Goal: Information Seeking & Learning: Learn about a topic

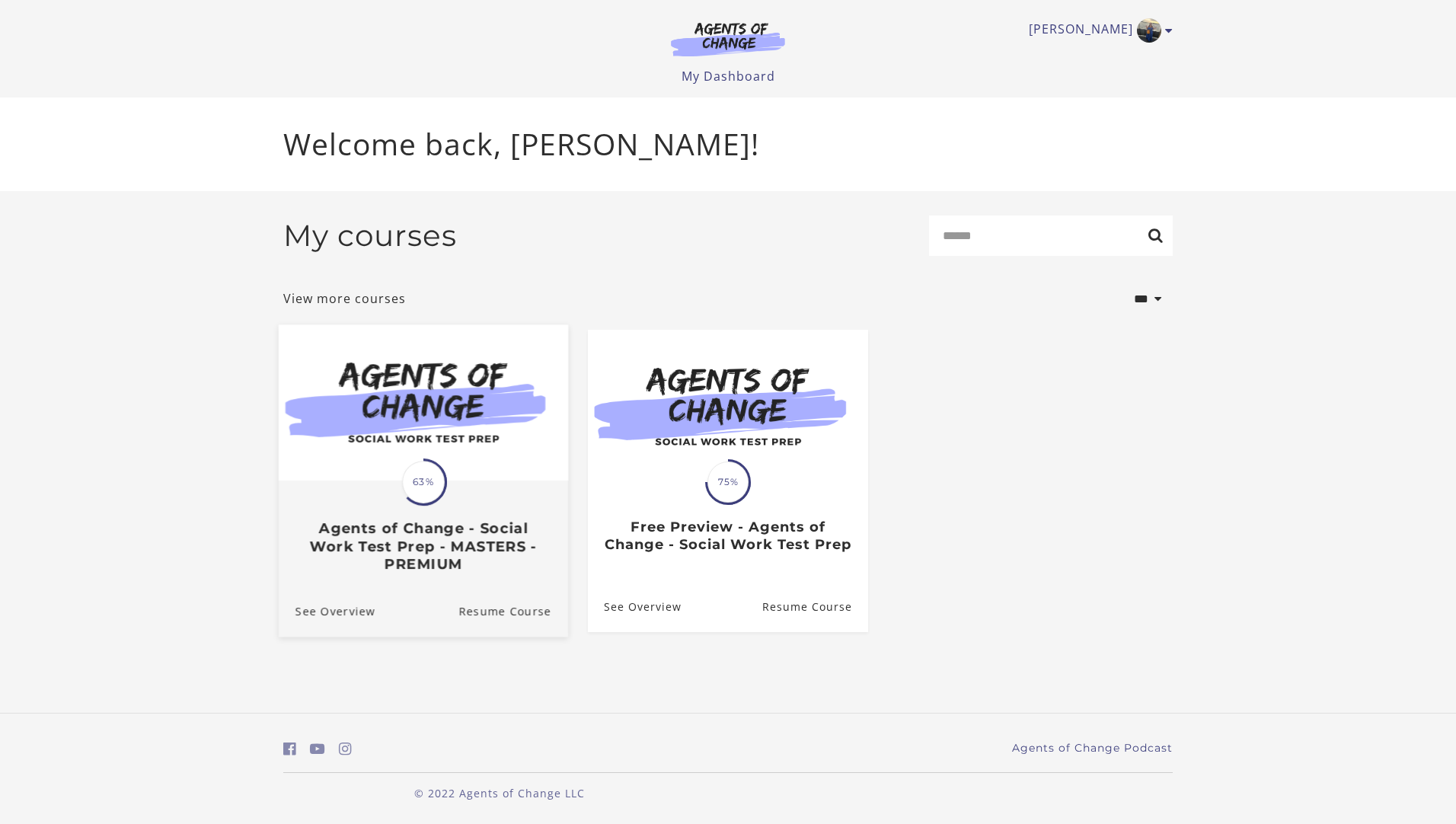
drag, startPoint x: 0, startPoint y: 0, endPoint x: 452, endPoint y: 478, distance: 657.9
click at [421, 477] on span "63%" at bounding box center [422, 482] width 43 height 43
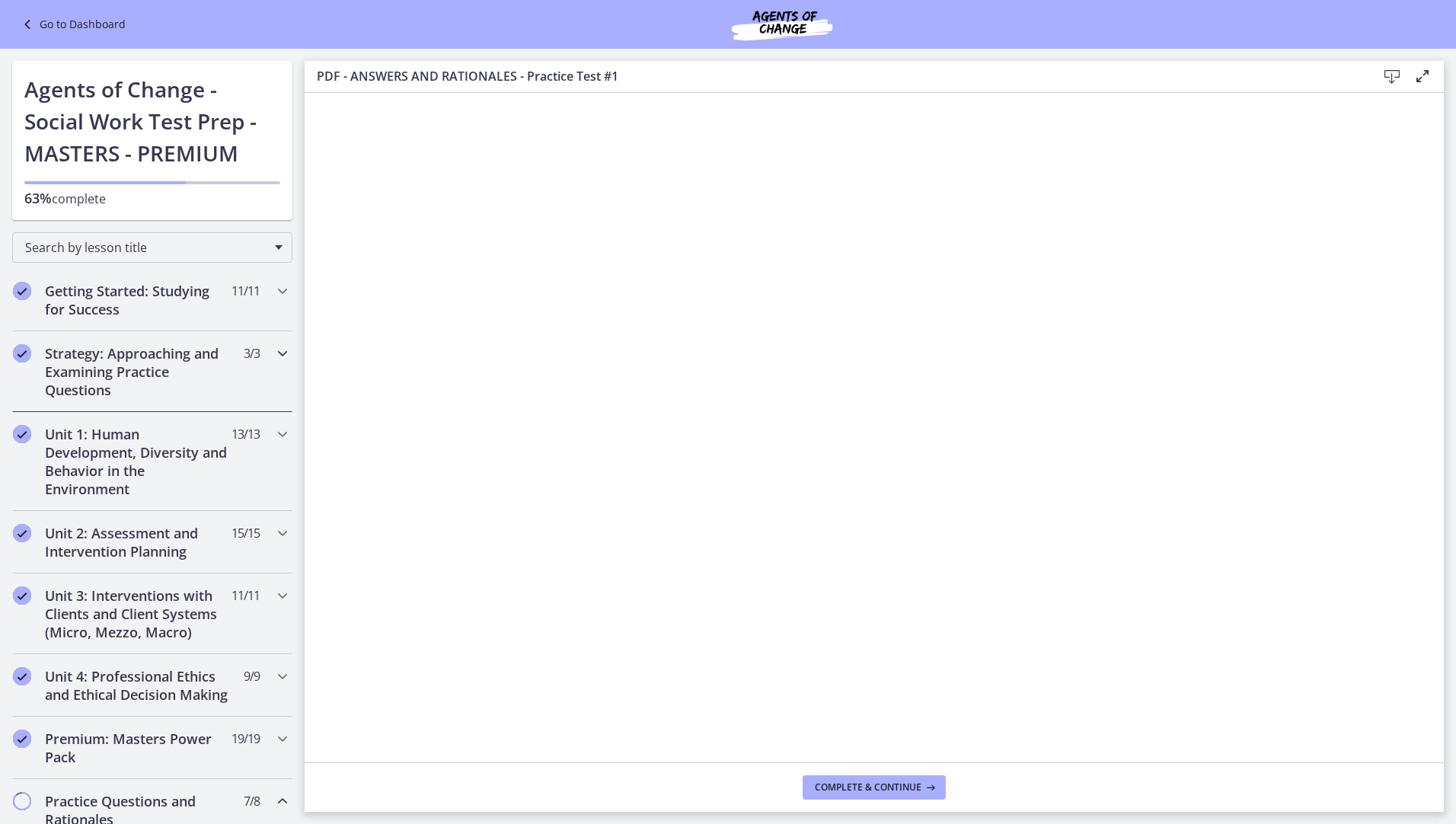
click at [273, 353] on icon "Chapters" at bounding box center [282, 353] width 18 height 18
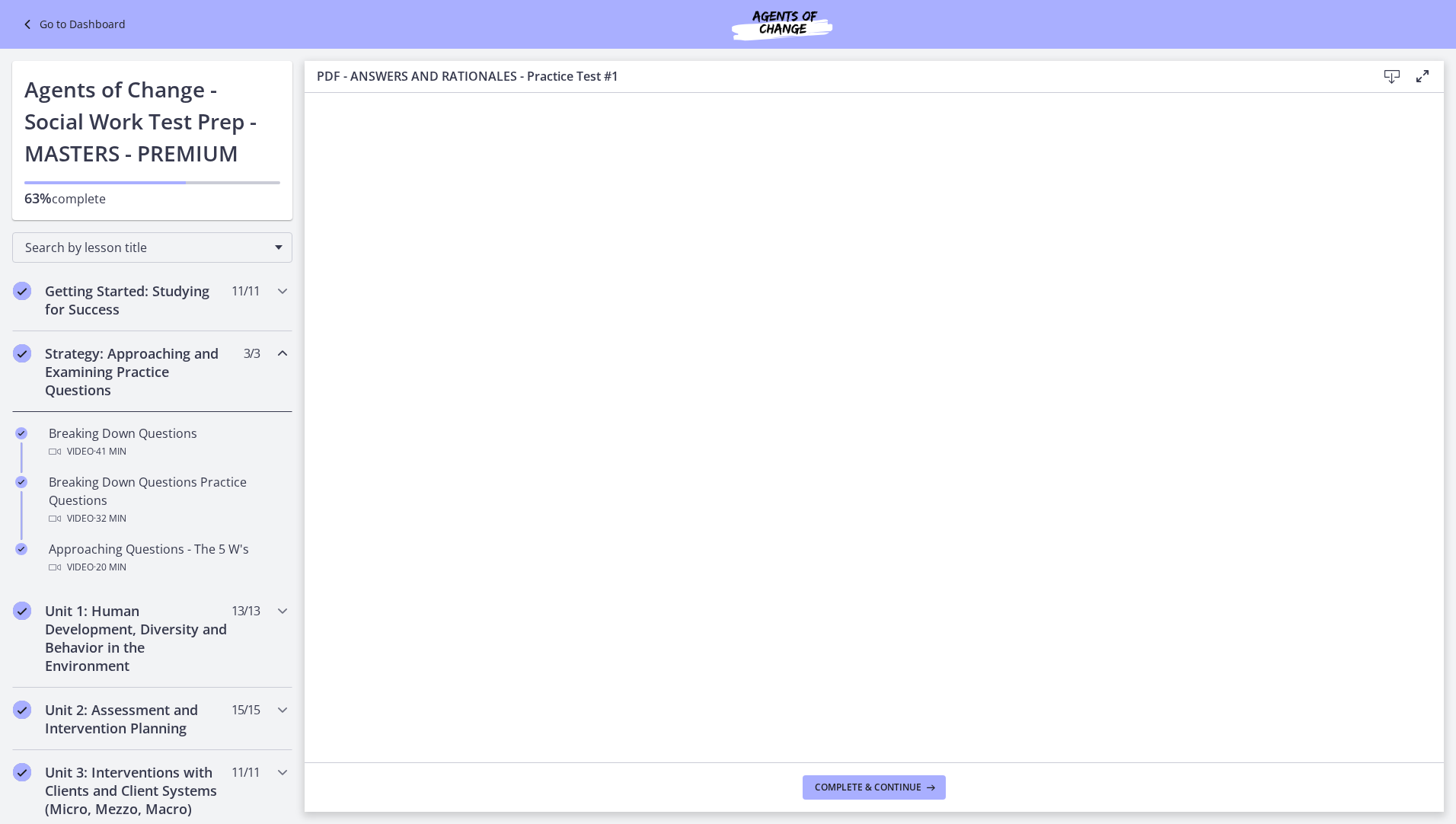
click at [273, 353] on icon "Chapters" at bounding box center [282, 353] width 18 height 18
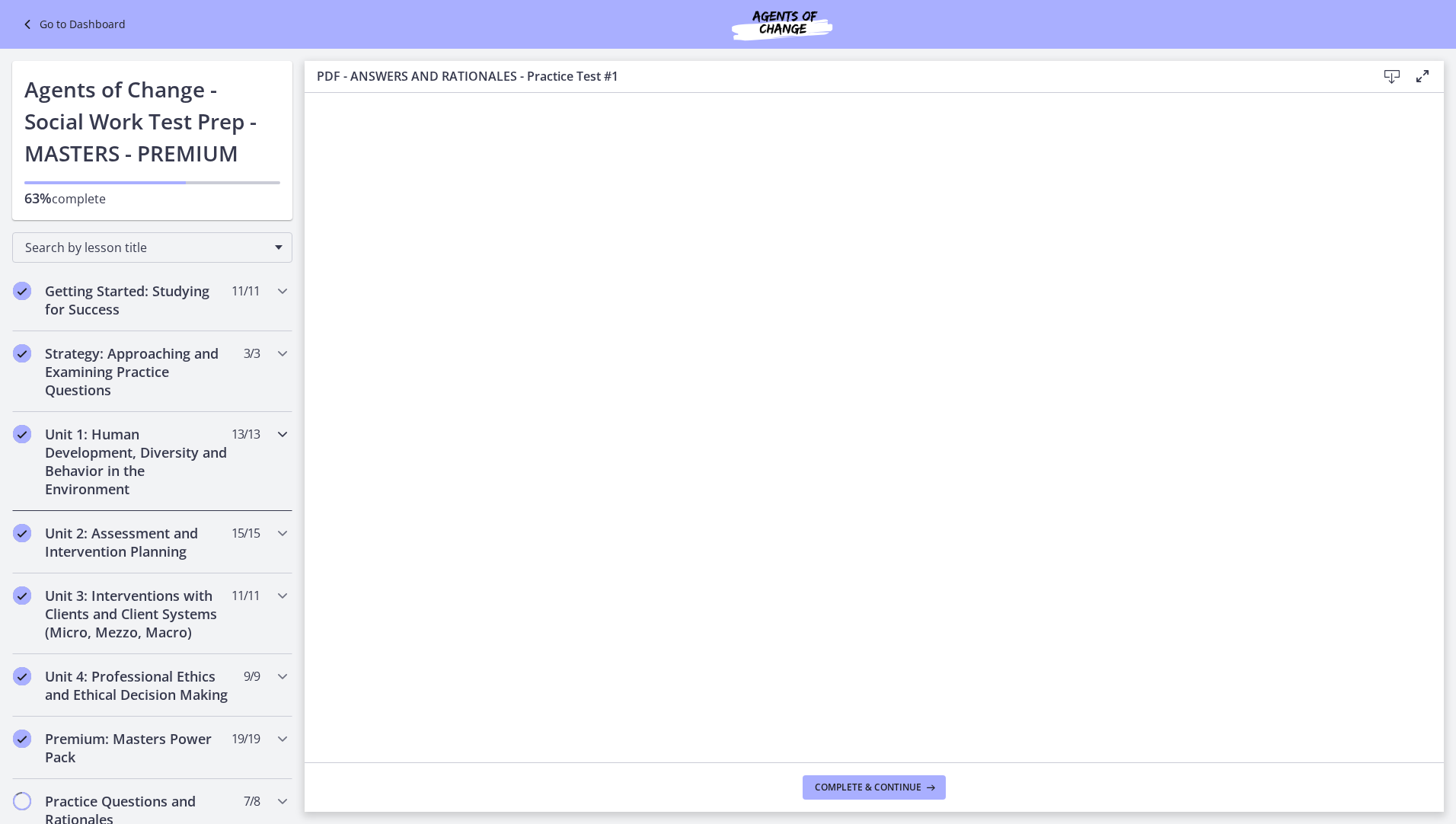
click at [272, 445] on div "Unit 1: Human Development, Diversity and Behavior in the Environment 13 / 13 Co…" at bounding box center [151, 461] width 280 height 99
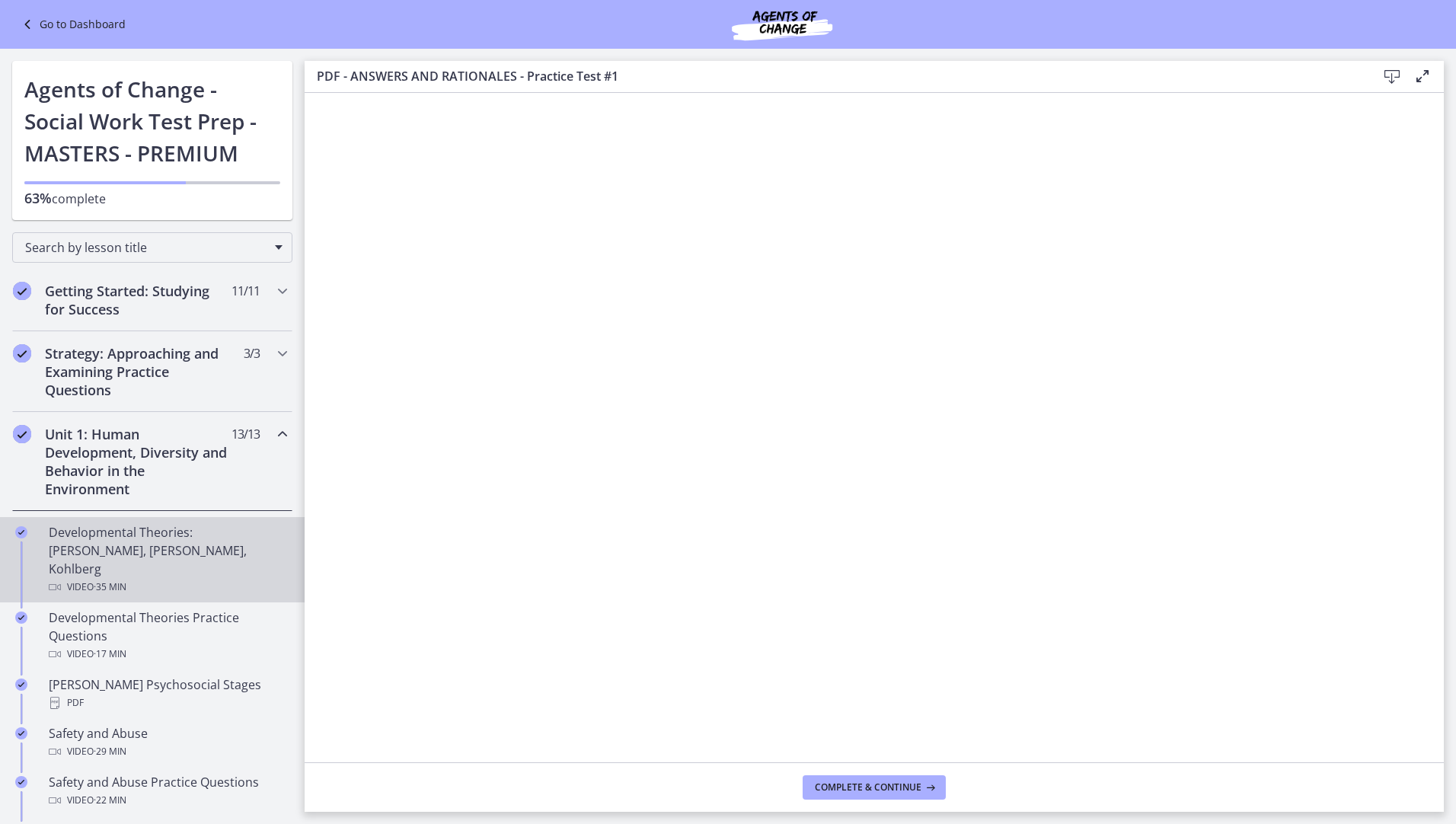
click at [91, 542] on div "Developmental Theories: [PERSON_NAME], [PERSON_NAME], Kohlberg Video · 35 min" at bounding box center [167, 560] width 237 height 73
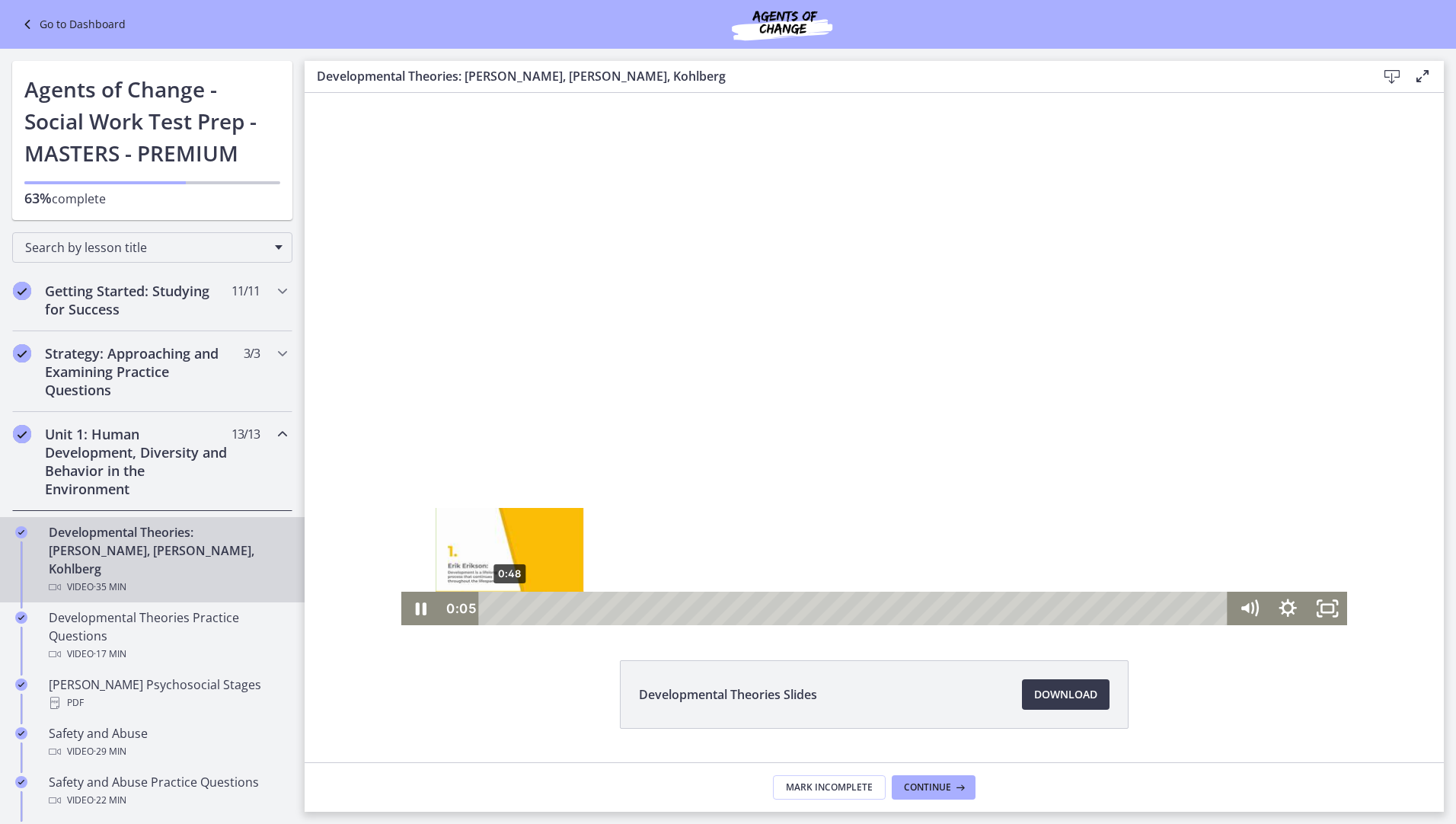
click at [503, 607] on div "0:48" at bounding box center [856, 608] width 726 height 34
click at [520, 606] on div "1:34" at bounding box center [856, 608] width 726 height 34
click at [418, 613] on icon "Pause" at bounding box center [420, 608] width 11 height 13
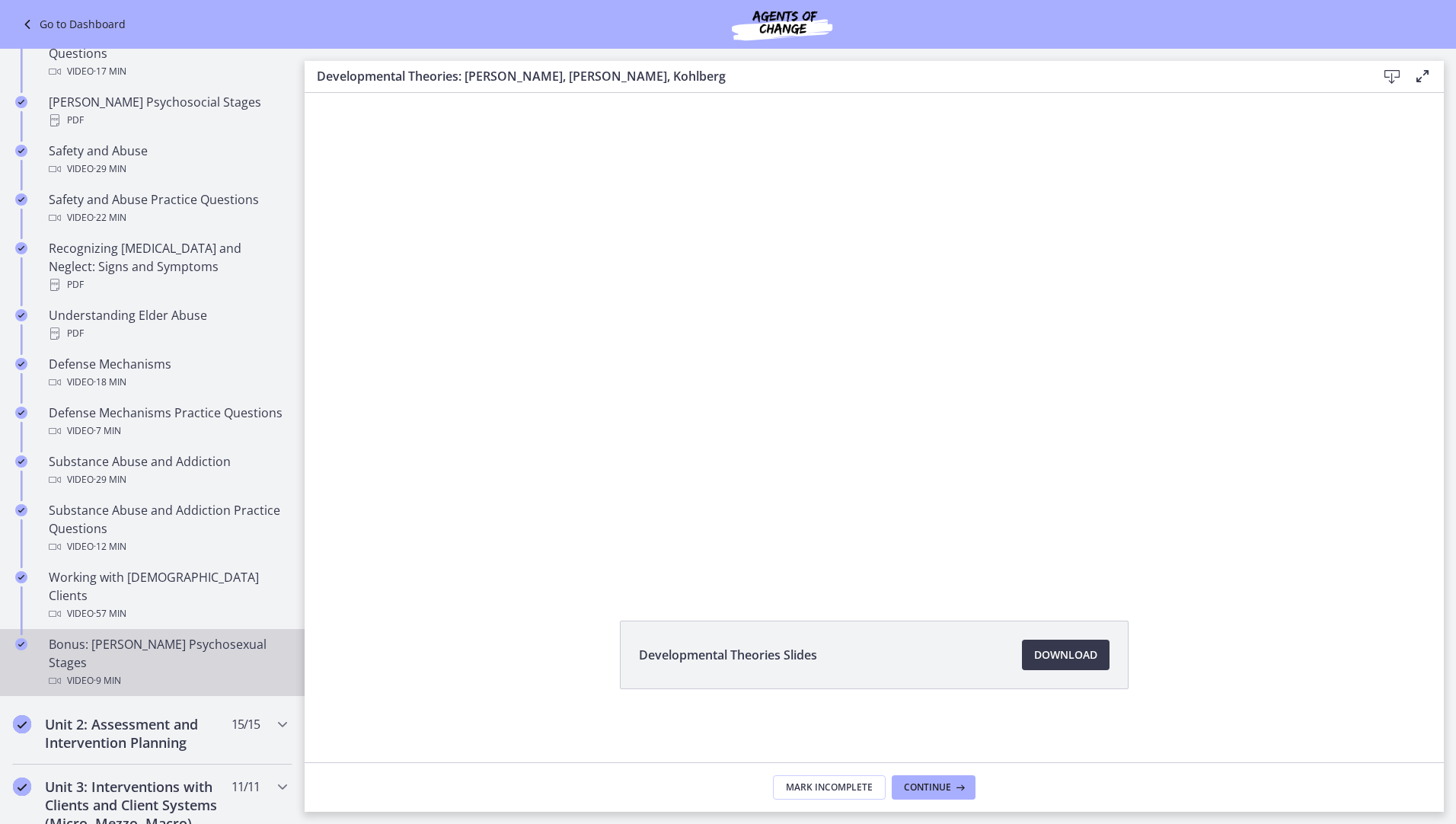
scroll to position [609, 0]
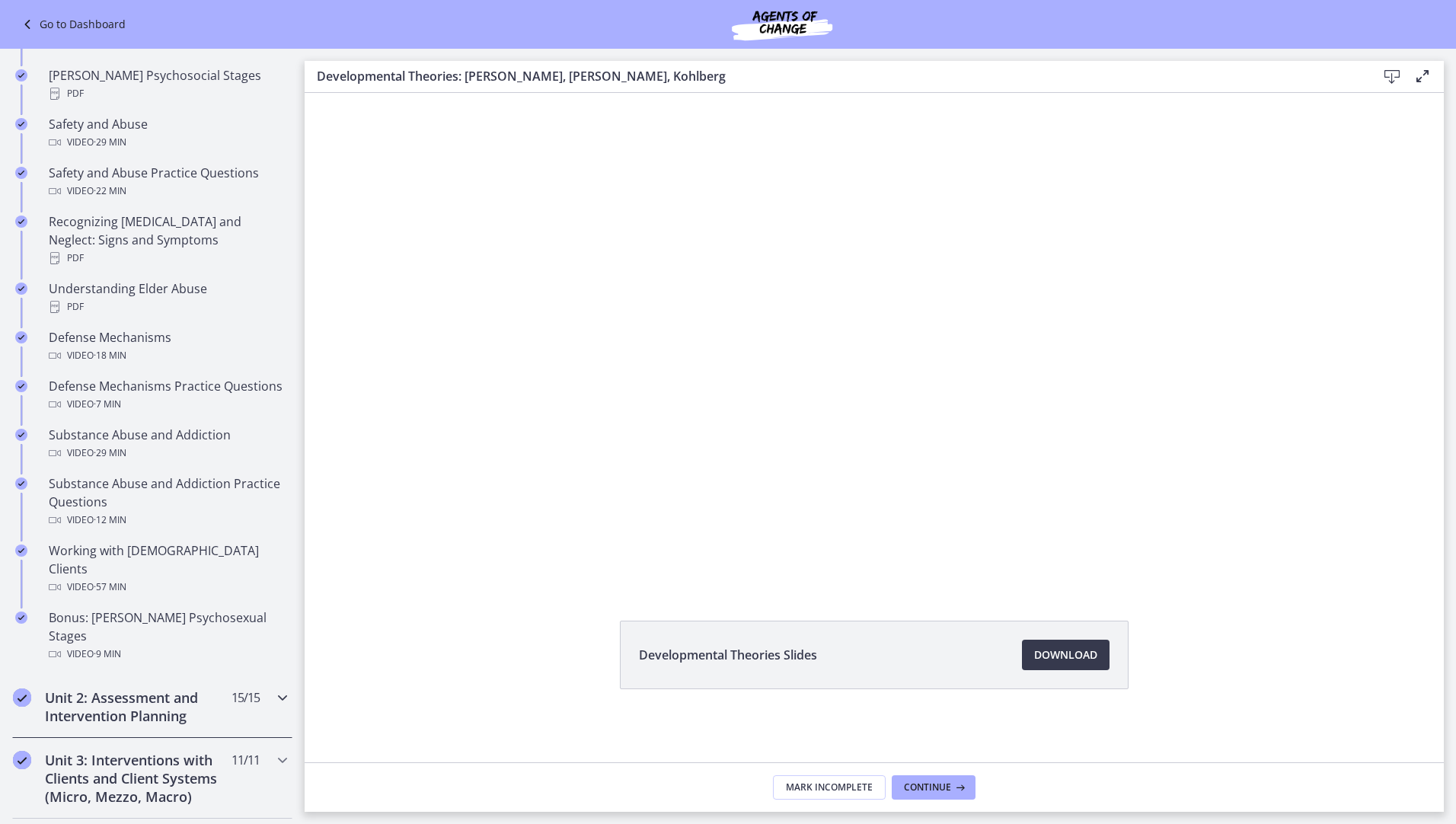
click at [273, 688] on icon "Chapters" at bounding box center [282, 697] width 18 height 18
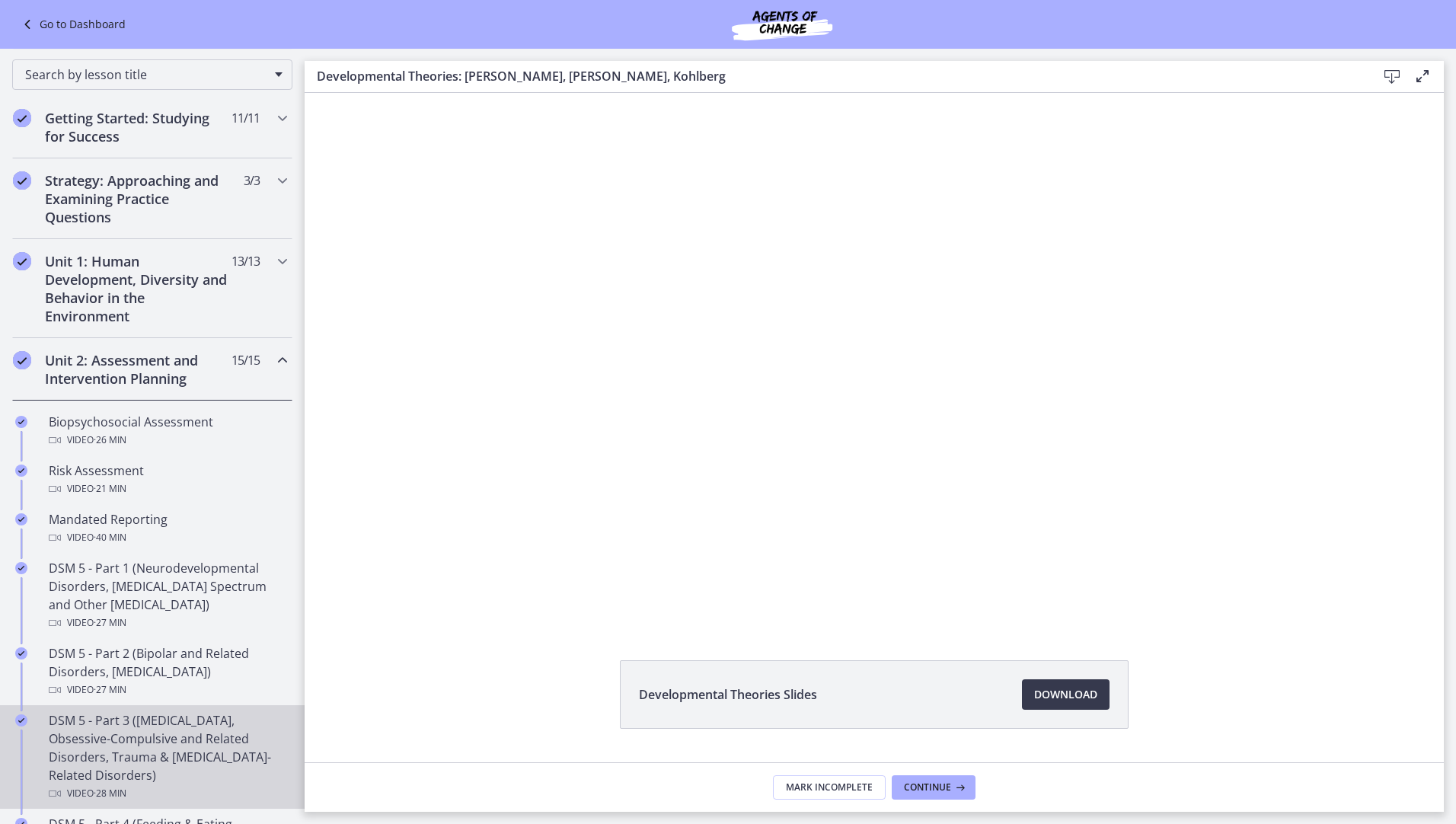
scroll to position [0, 0]
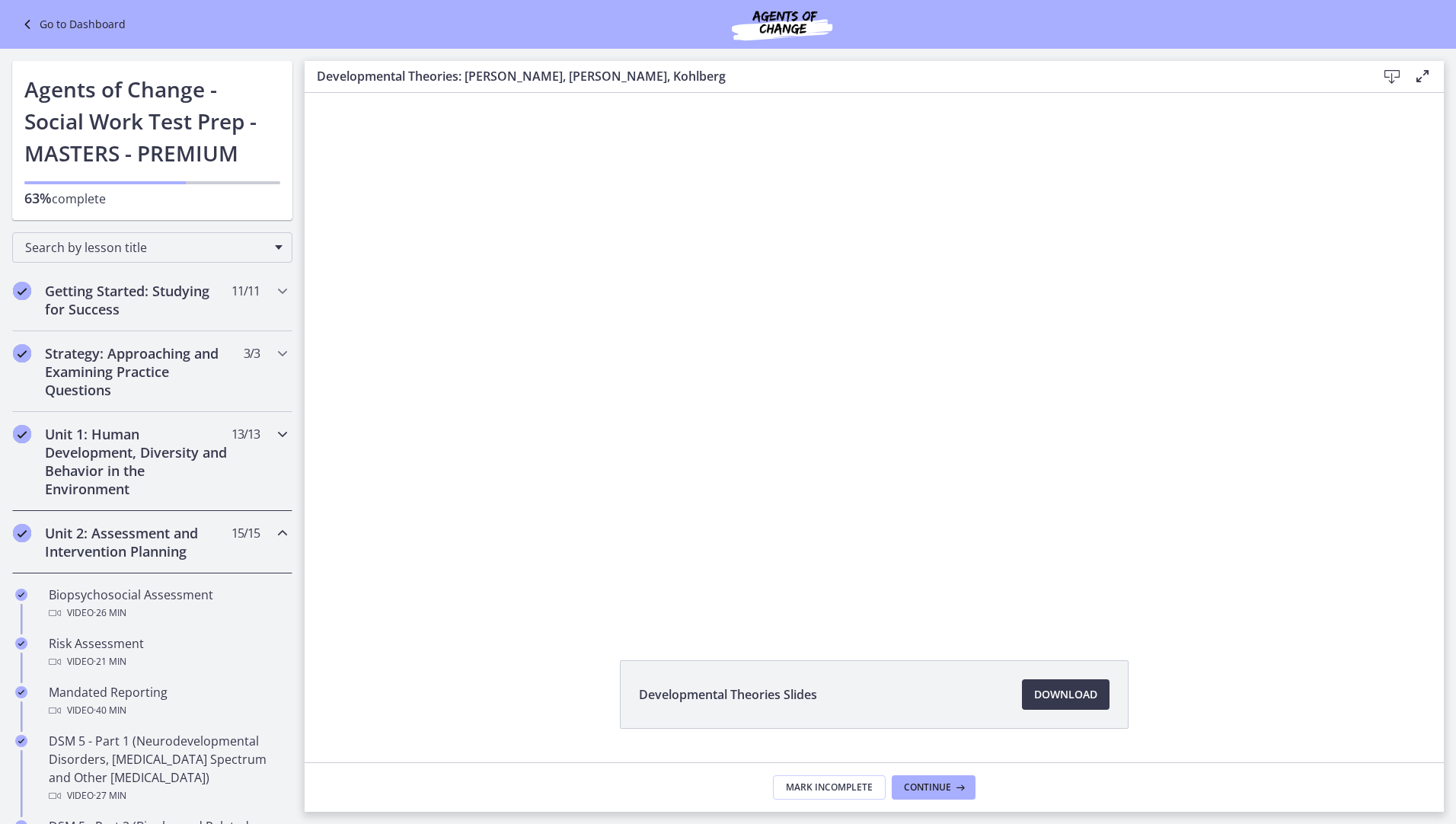
click at [281, 437] on div "Unit 1: Human Development, Diversity and Behavior in the Environment 13 / 13 Co…" at bounding box center [152, 461] width 305 height 99
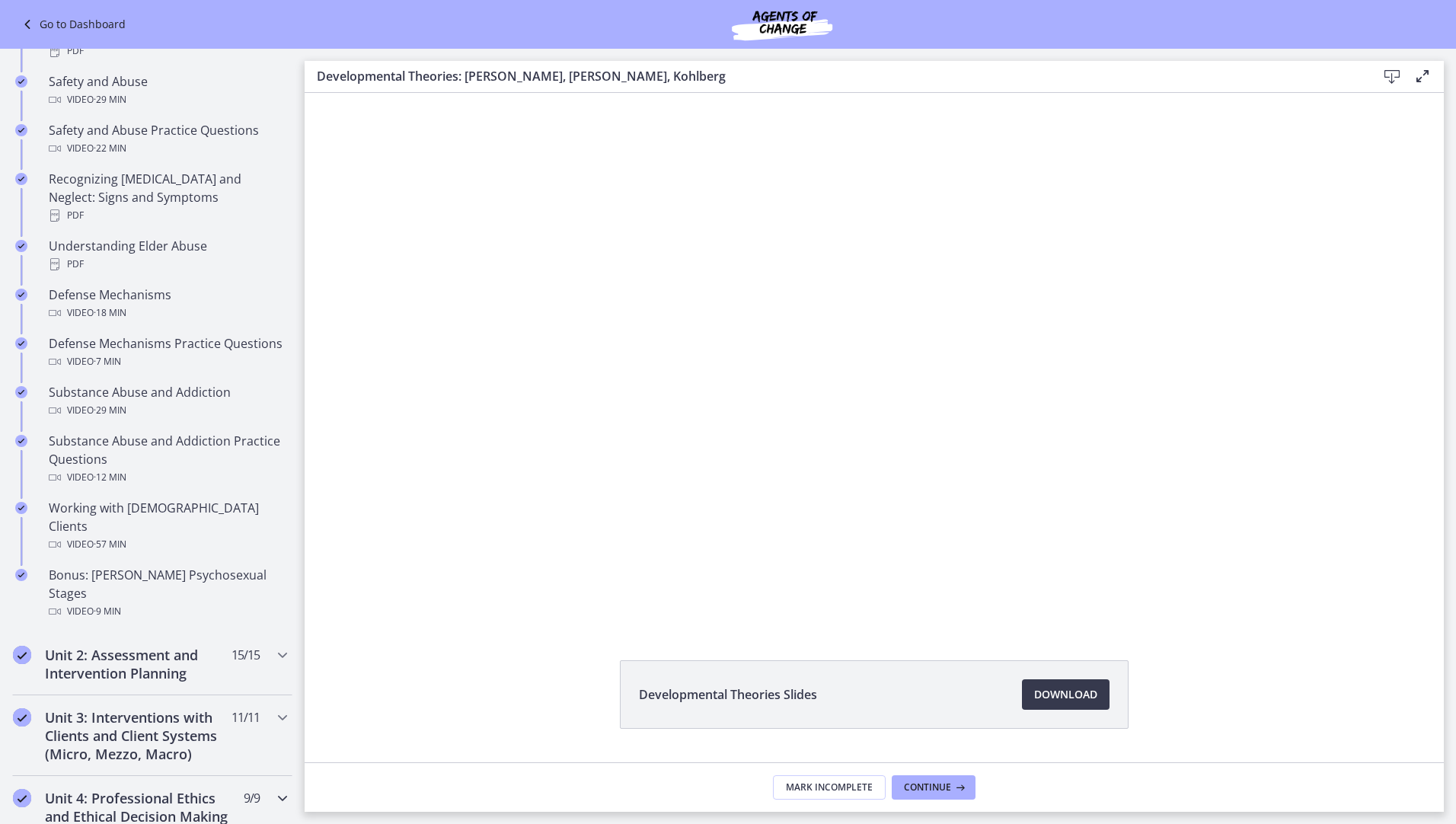
scroll to position [686, 0]
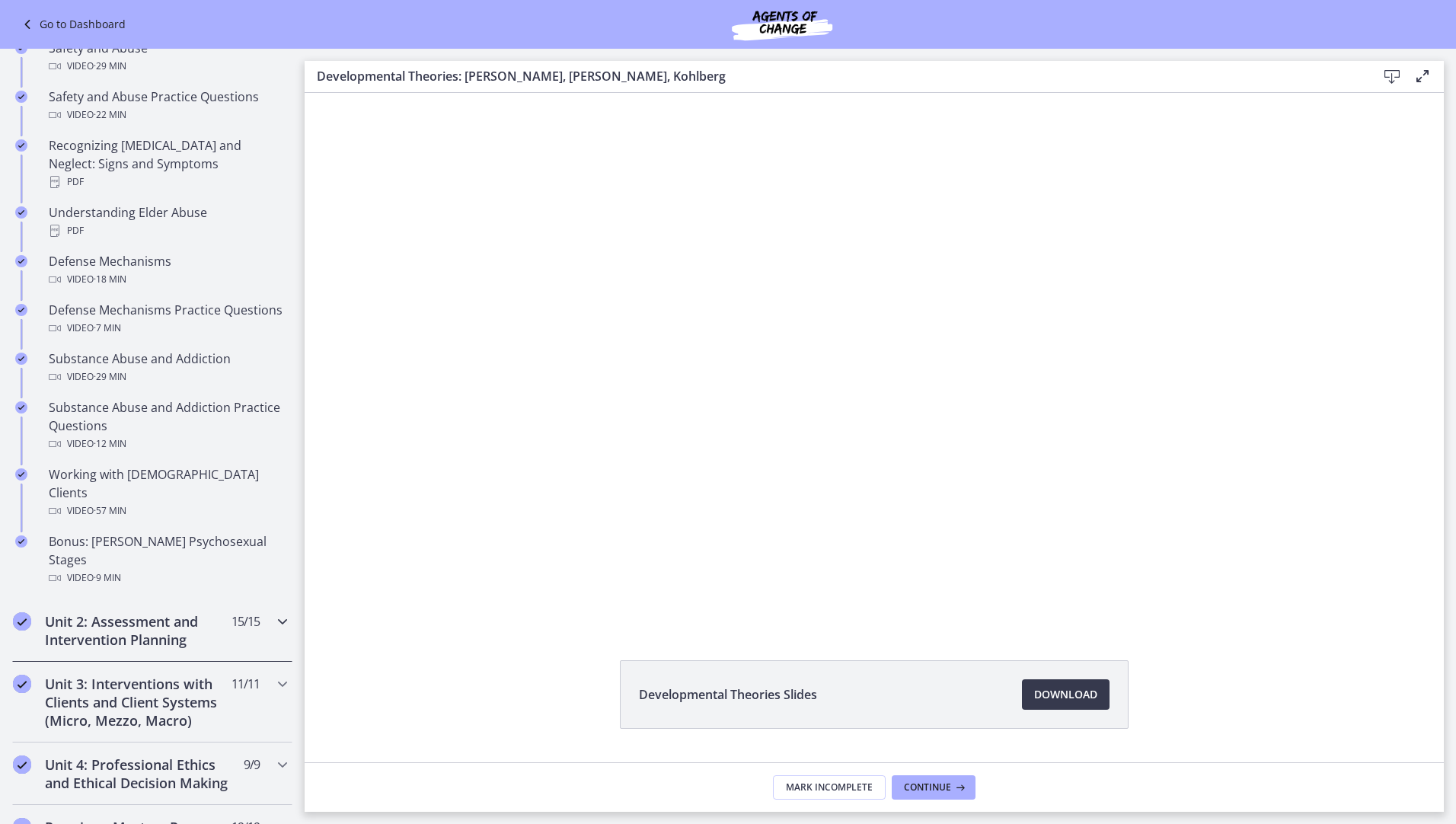
click at [246, 612] on span "15 / 15 Completed" at bounding box center [245, 621] width 28 height 18
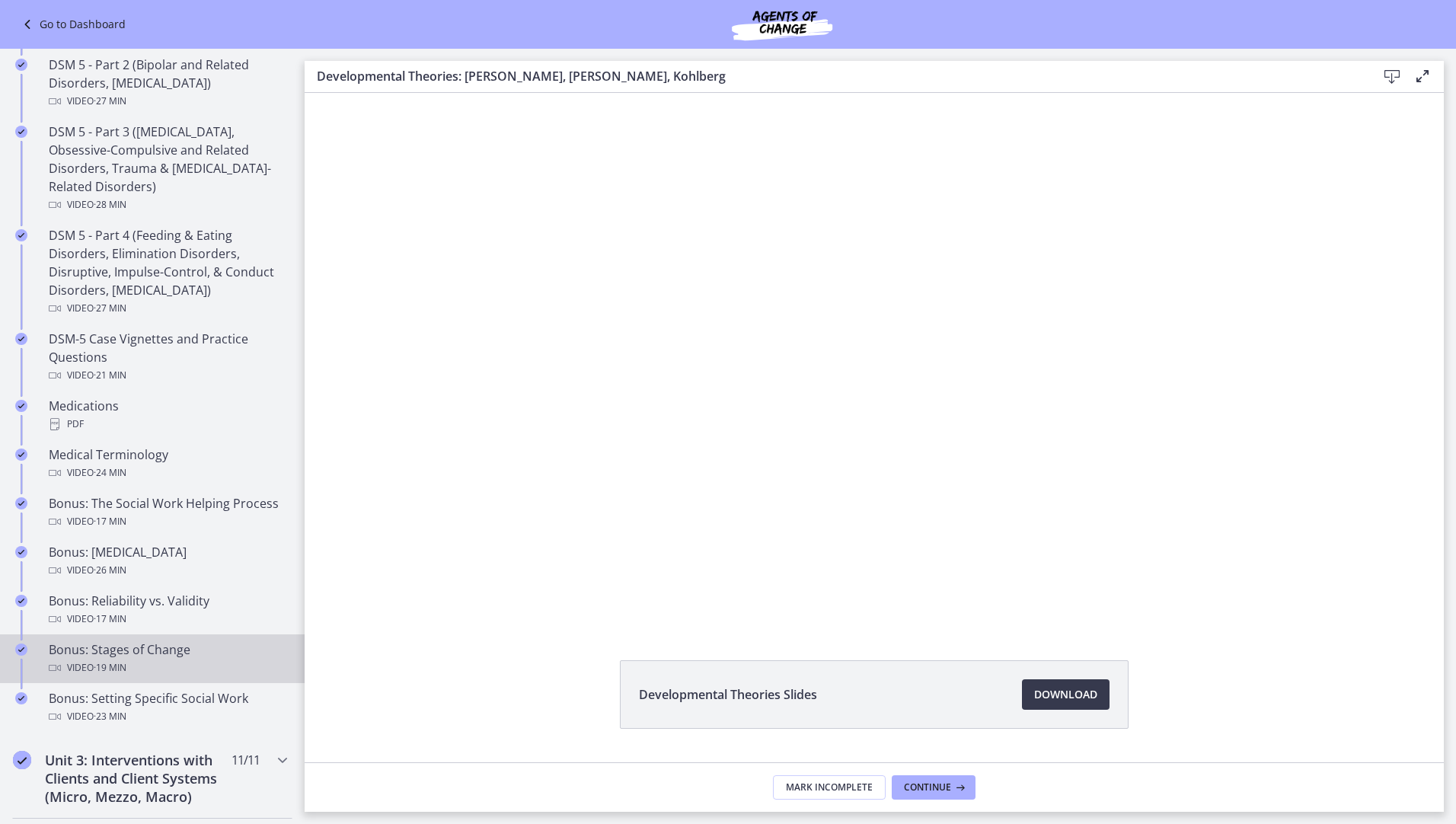
scroll to position [838, 0]
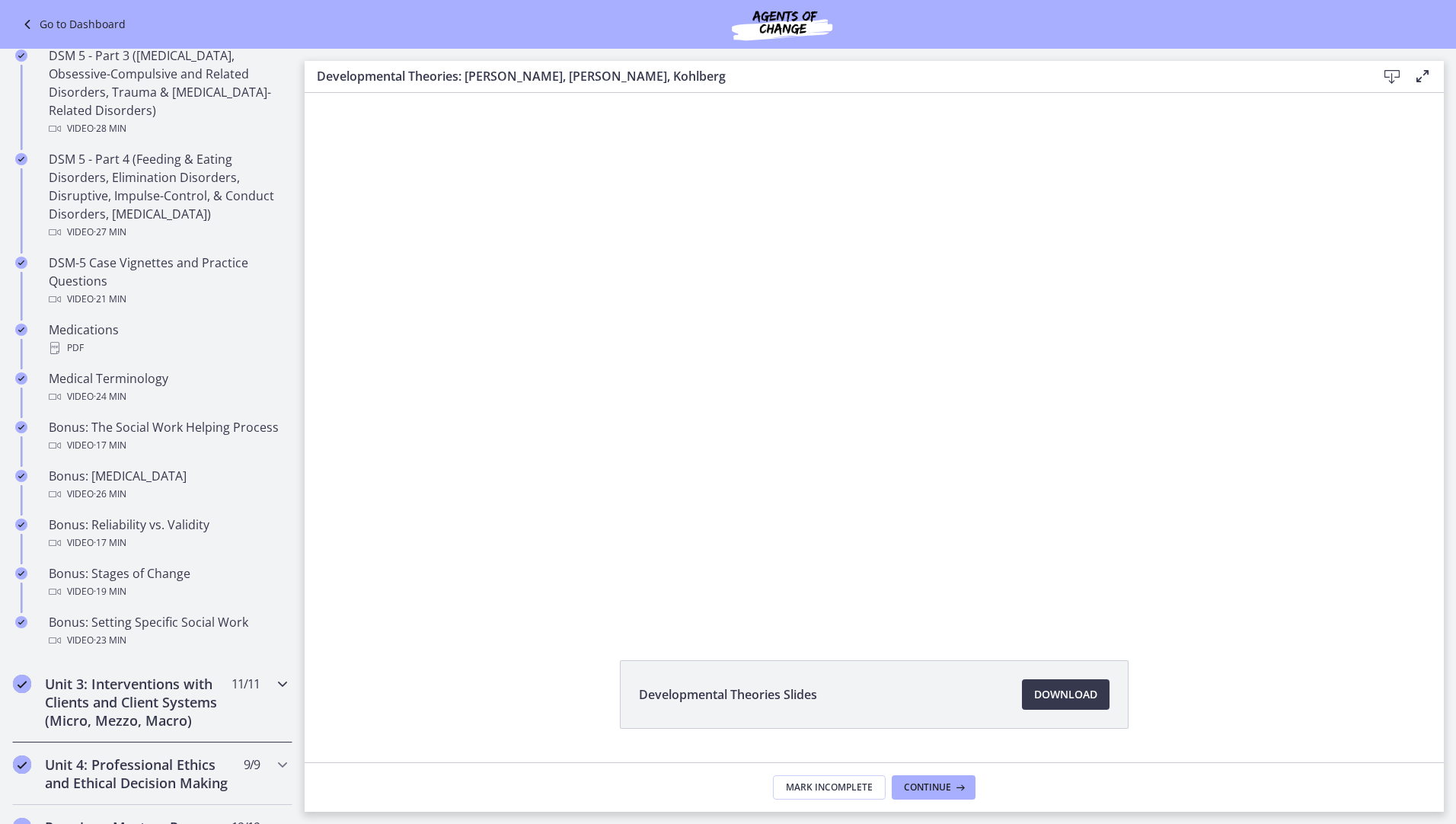
click at [273, 686] on icon "Chapters" at bounding box center [282, 684] width 18 height 18
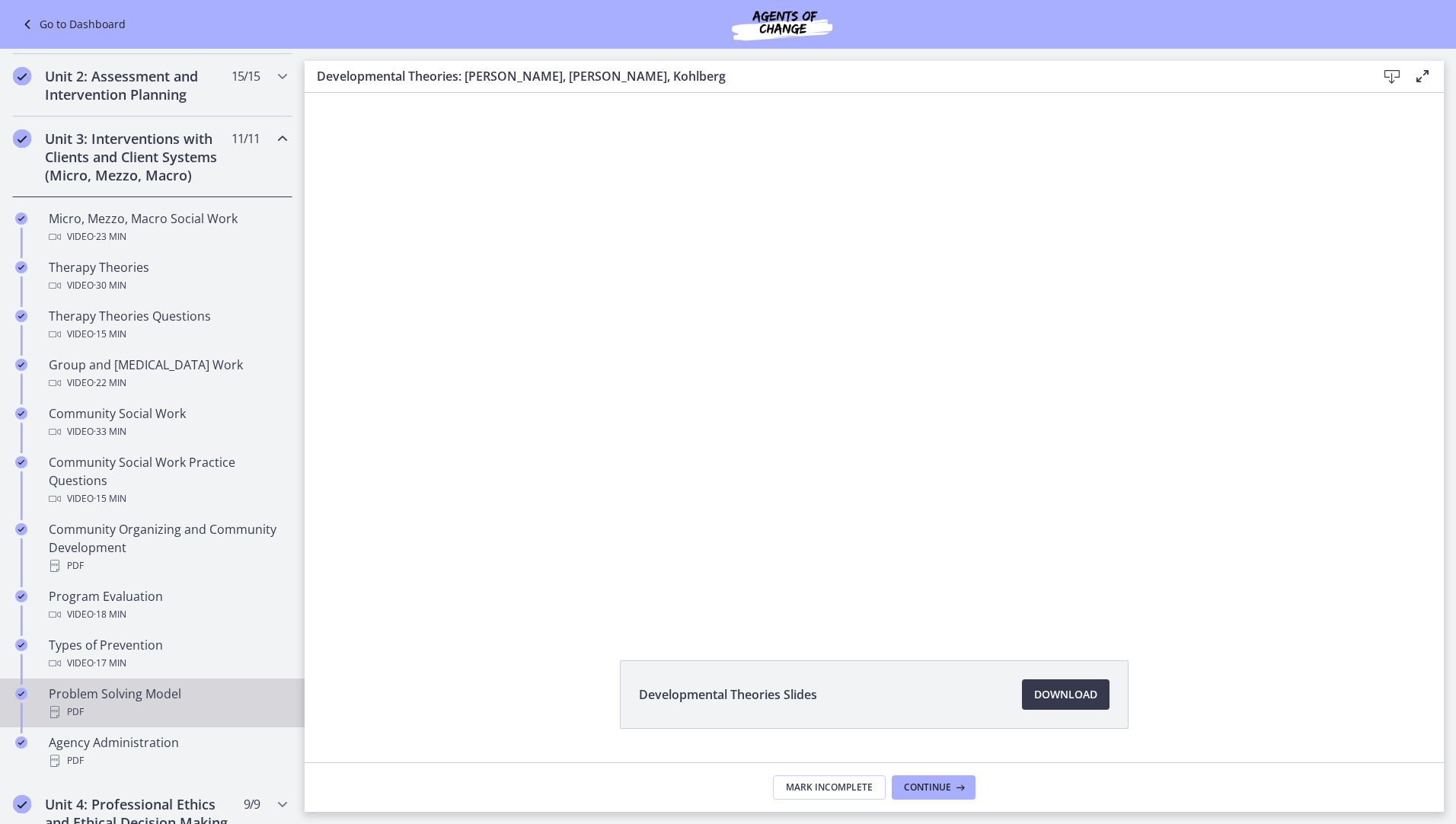
scroll to position [609, 0]
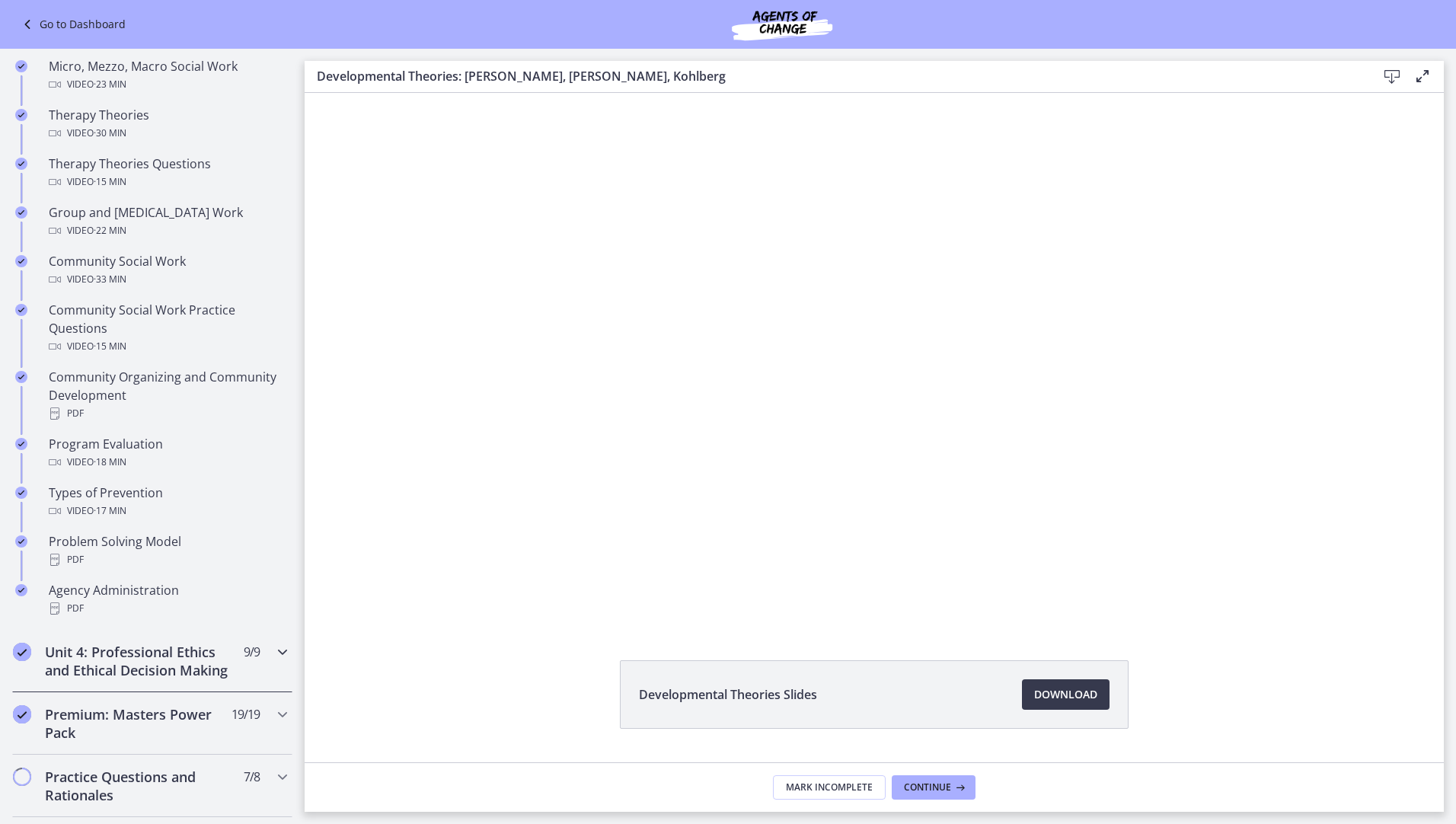
click at [246, 663] on div "Unit 4: Professional Ethics and Ethical Decision Making 9 / 9 Completed" at bounding box center [151, 661] width 280 height 62
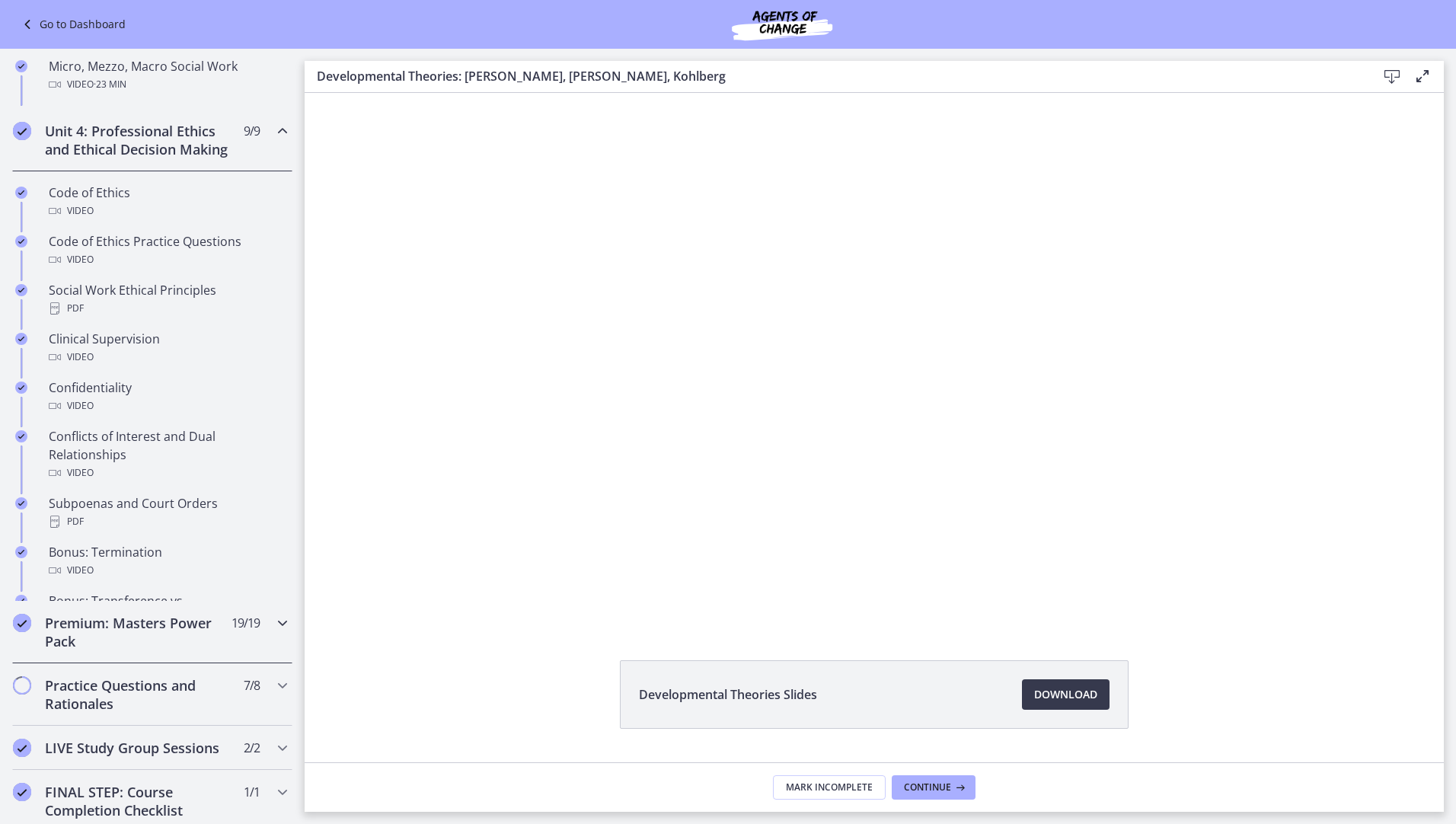
scroll to position [605, 0]
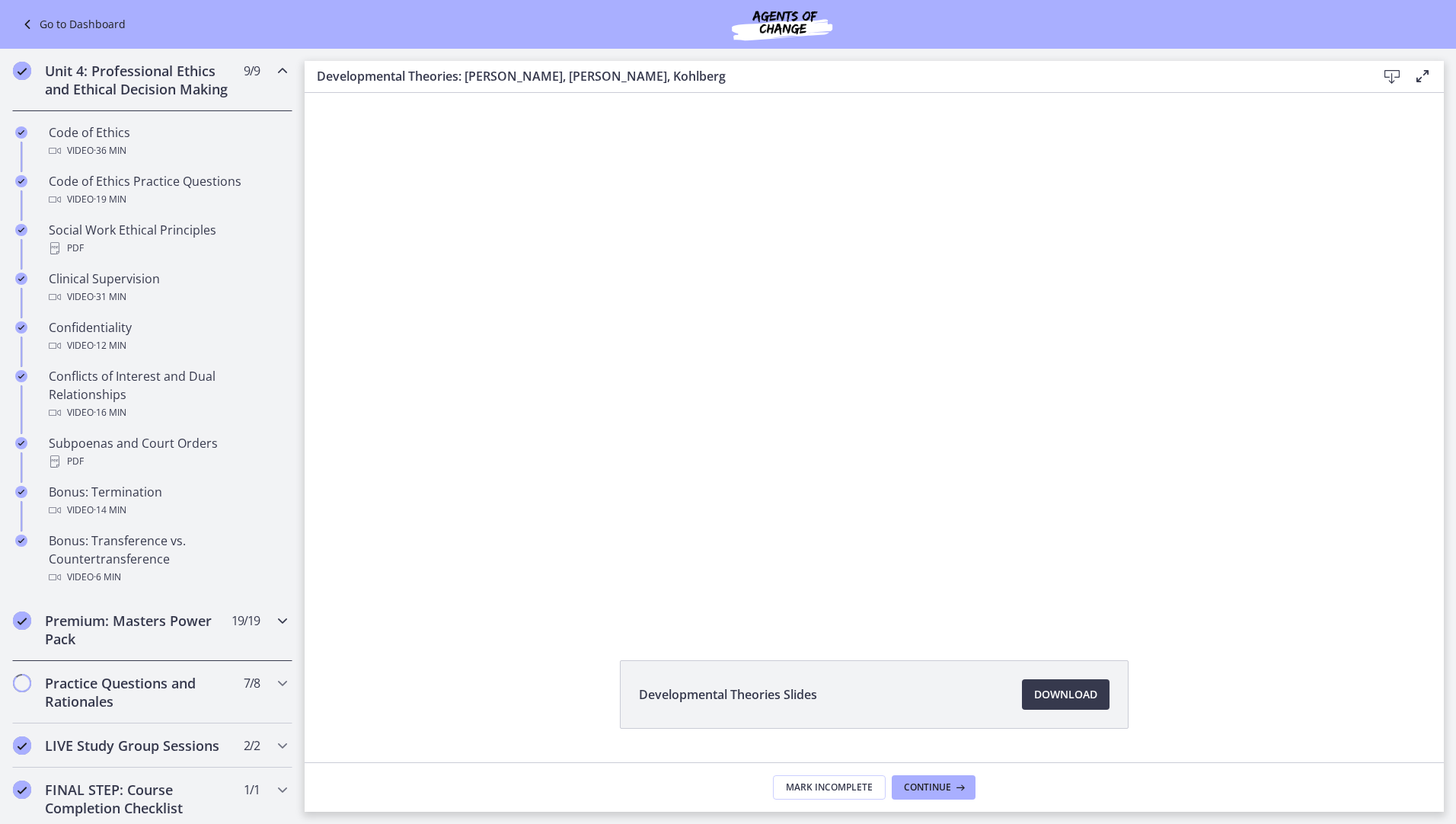
click at [263, 654] on div "Premium: Masters Power Pack 19 / 19 Completed" at bounding box center [151, 629] width 280 height 62
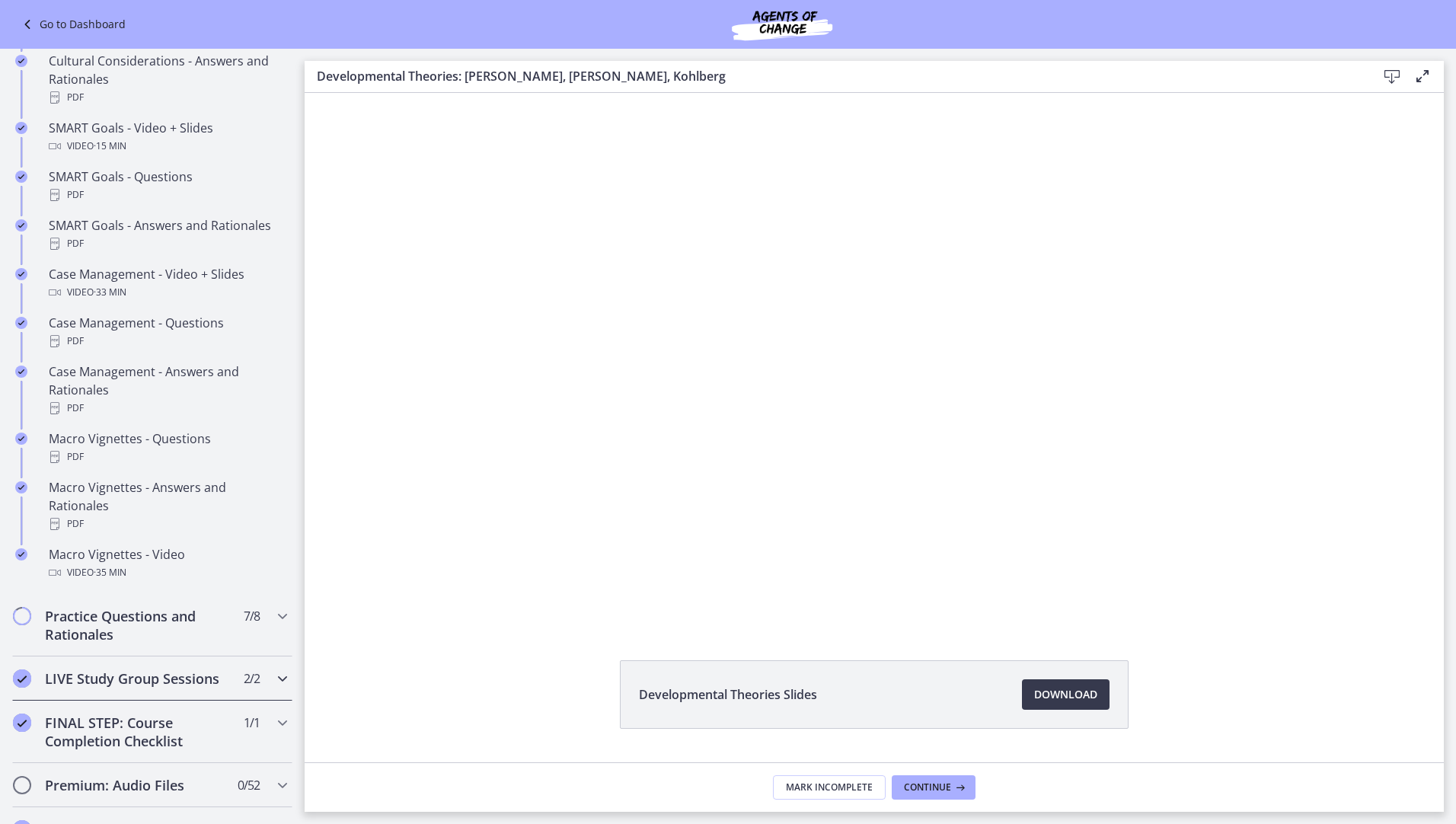
scroll to position [1291, 0]
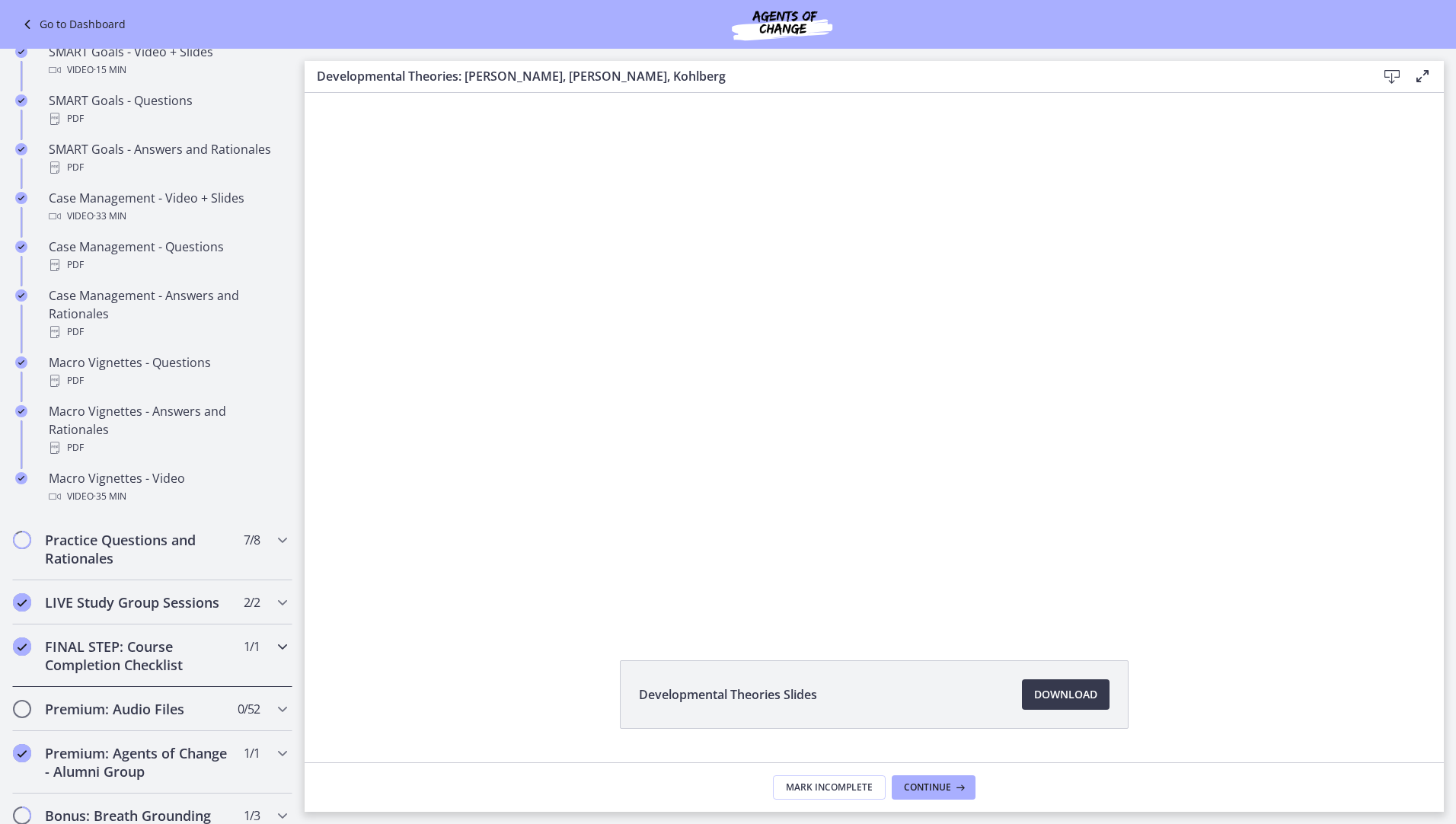
click at [273, 656] on icon "Chapters" at bounding box center [282, 646] width 18 height 18
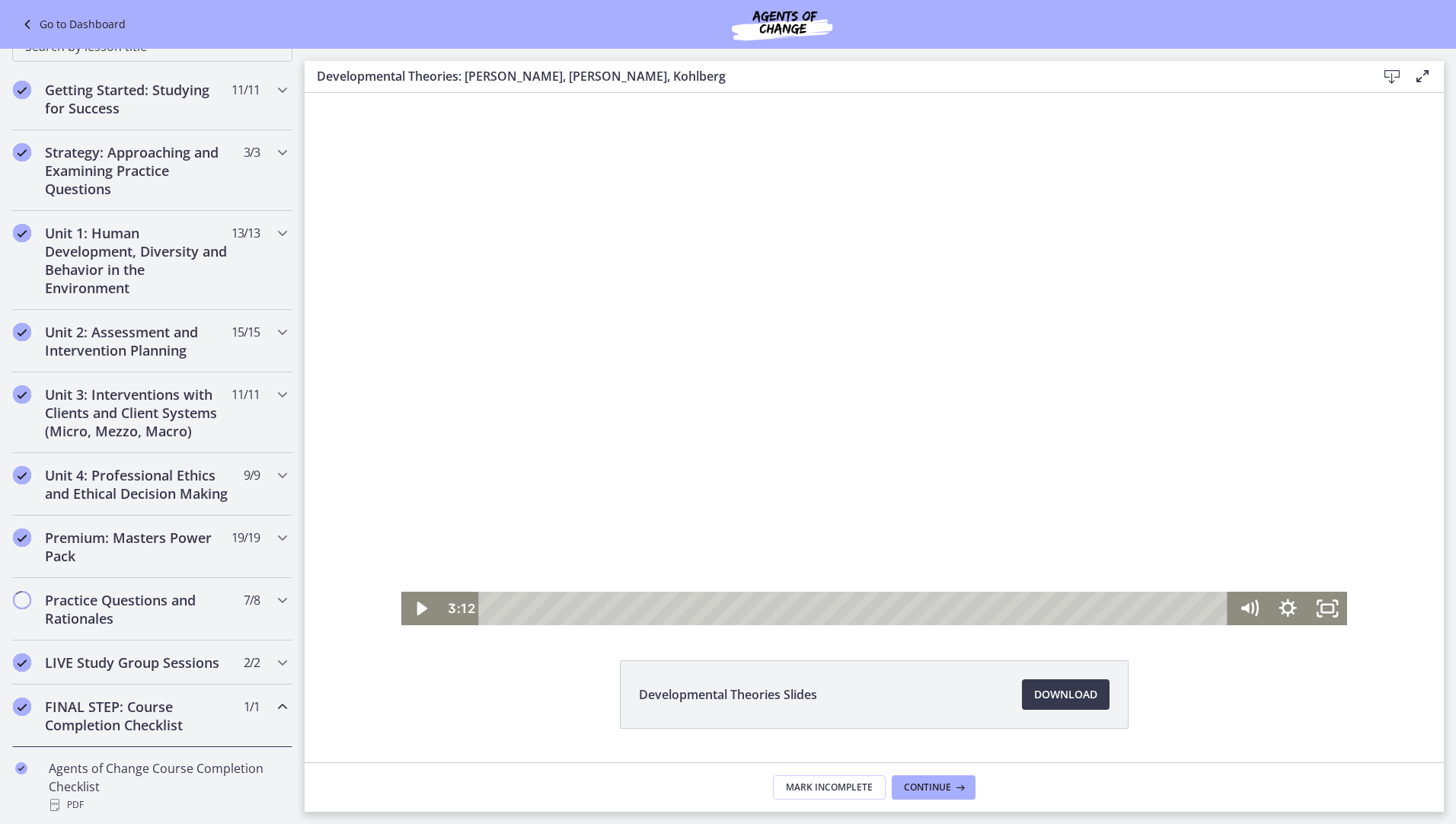
scroll to position [84, 0]
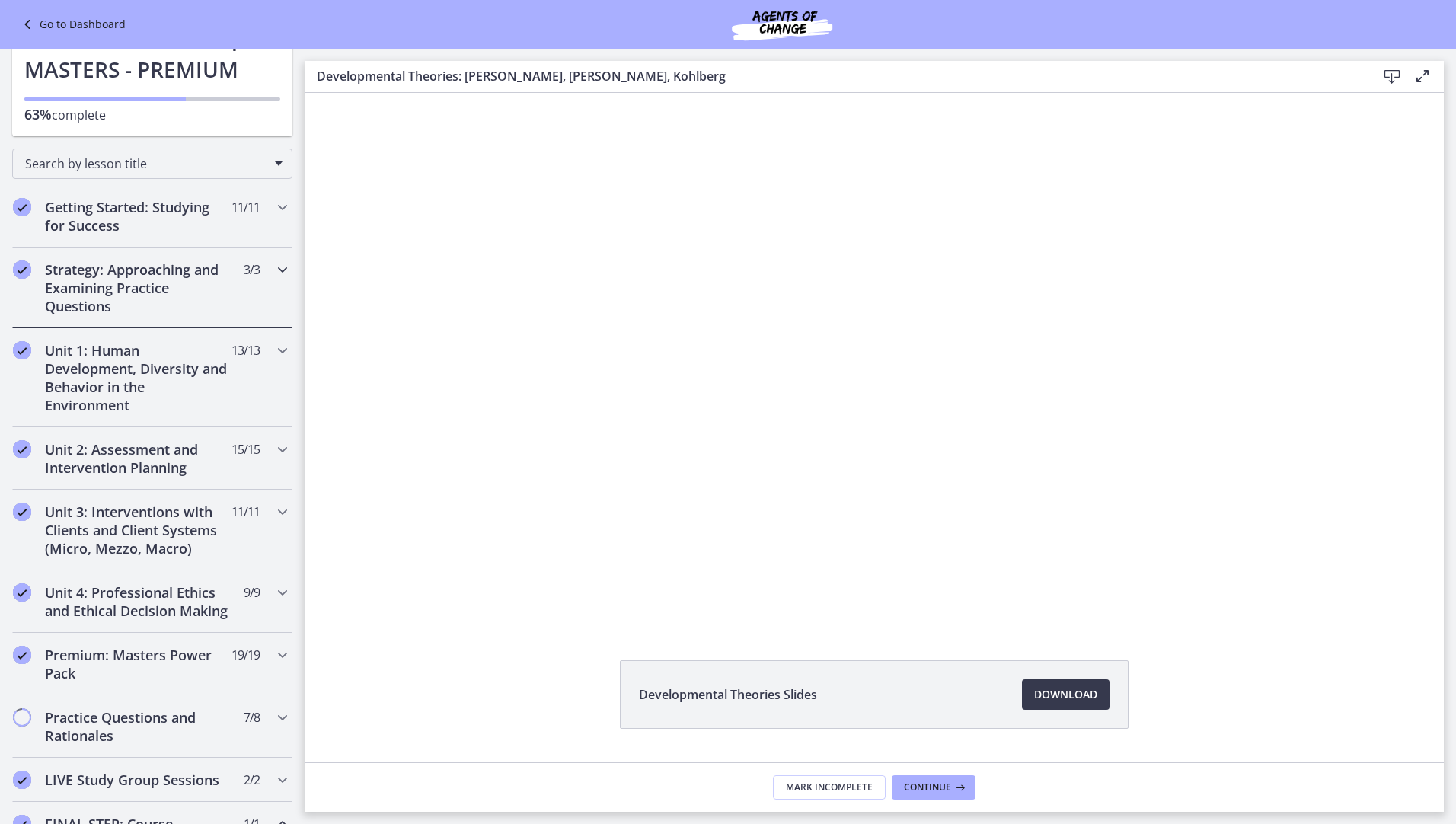
click at [273, 263] on icon "Chapters" at bounding box center [282, 269] width 18 height 18
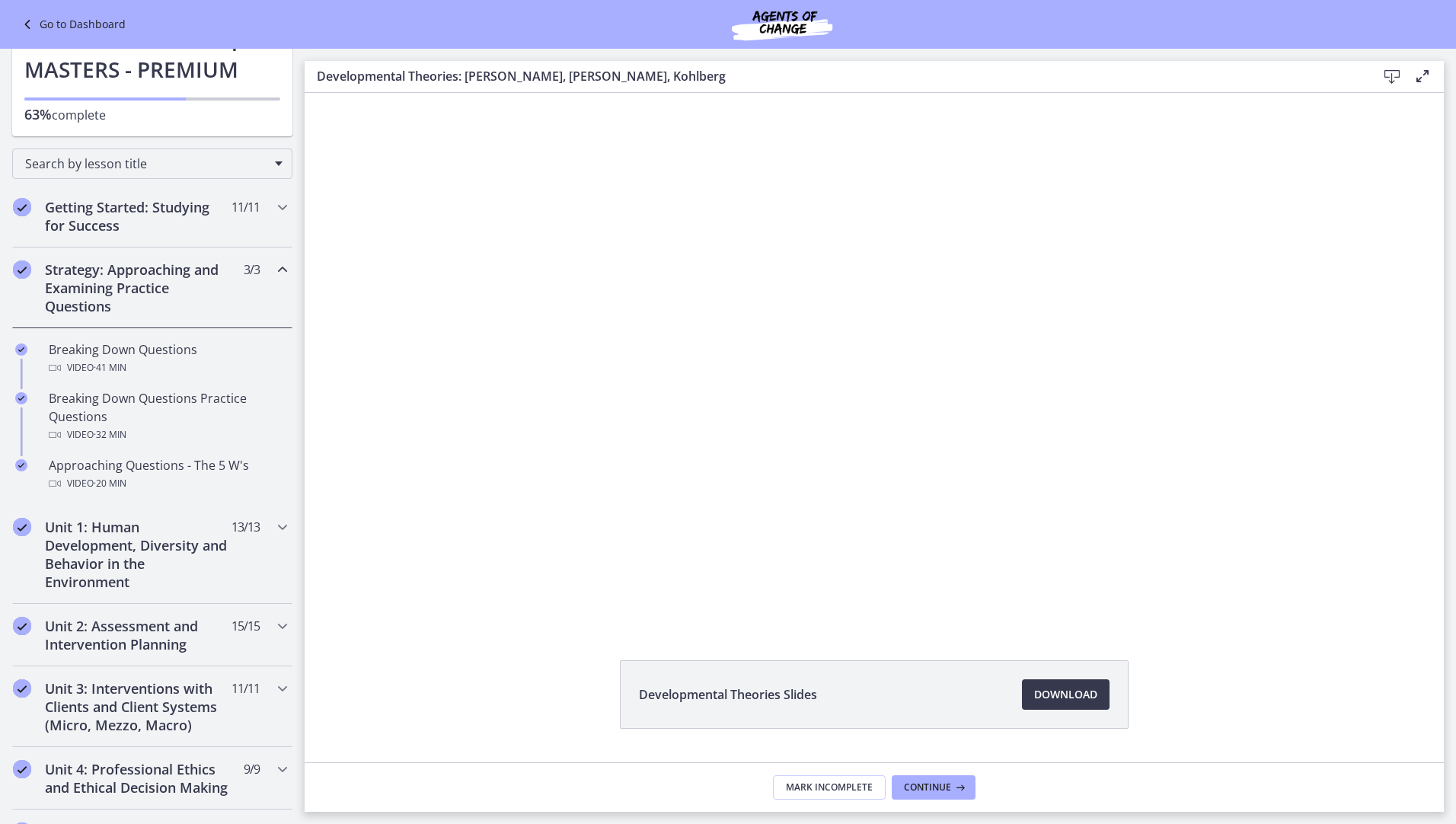
click at [273, 267] on icon "Chapters" at bounding box center [282, 269] width 18 height 18
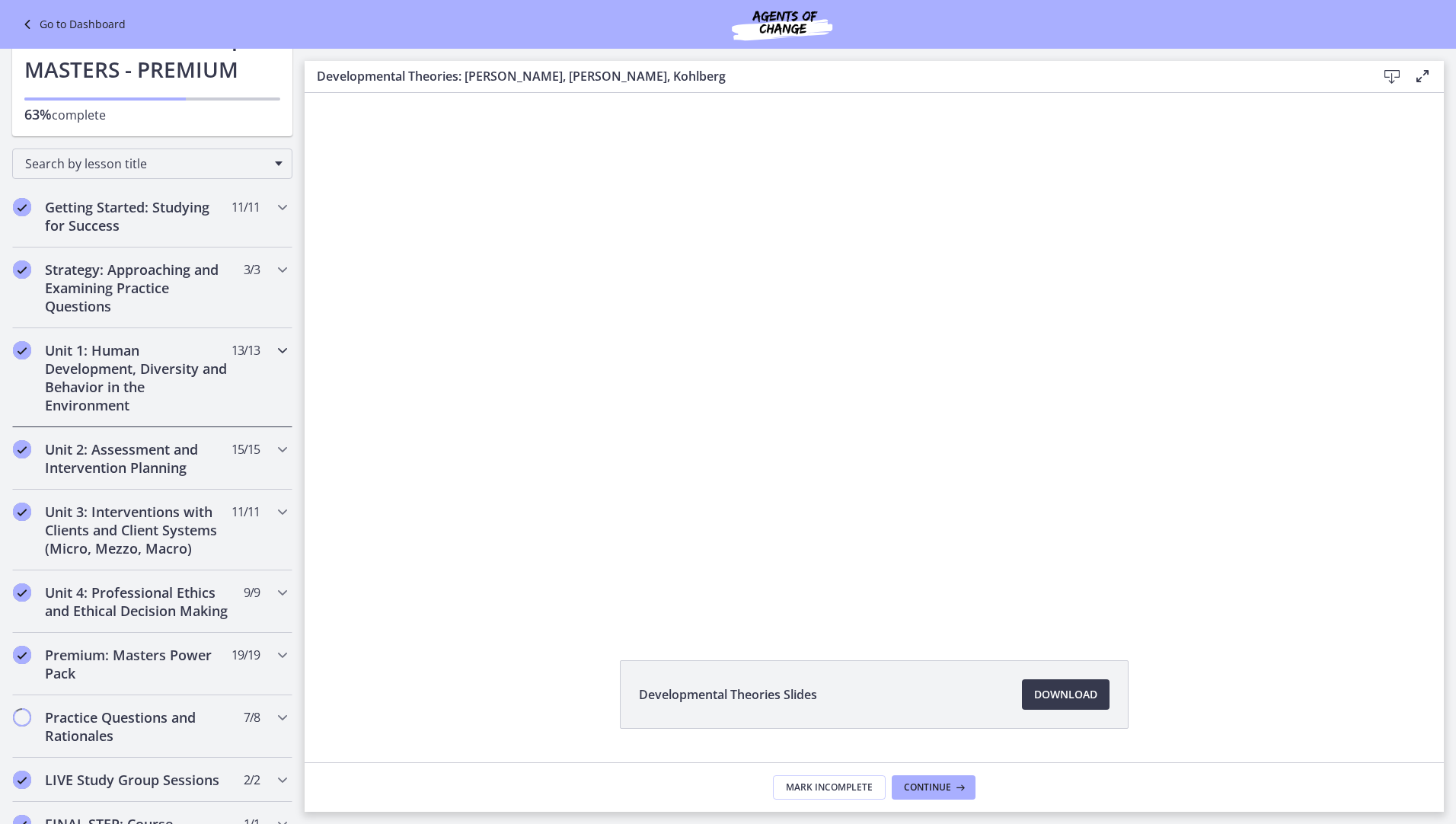
click at [273, 352] on icon "Chapters" at bounding box center [282, 350] width 18 height 18
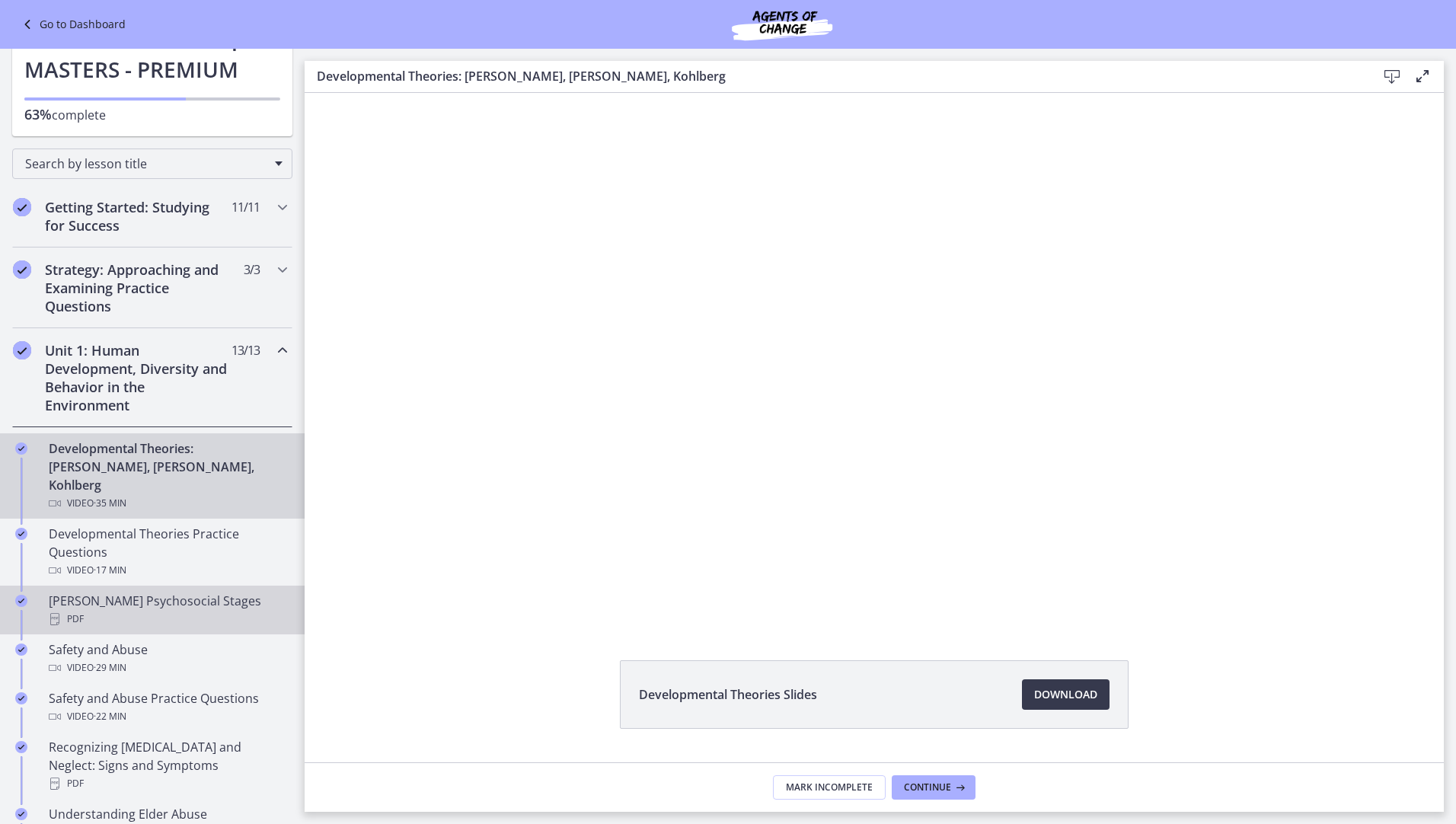
scroll to position [160, 0]
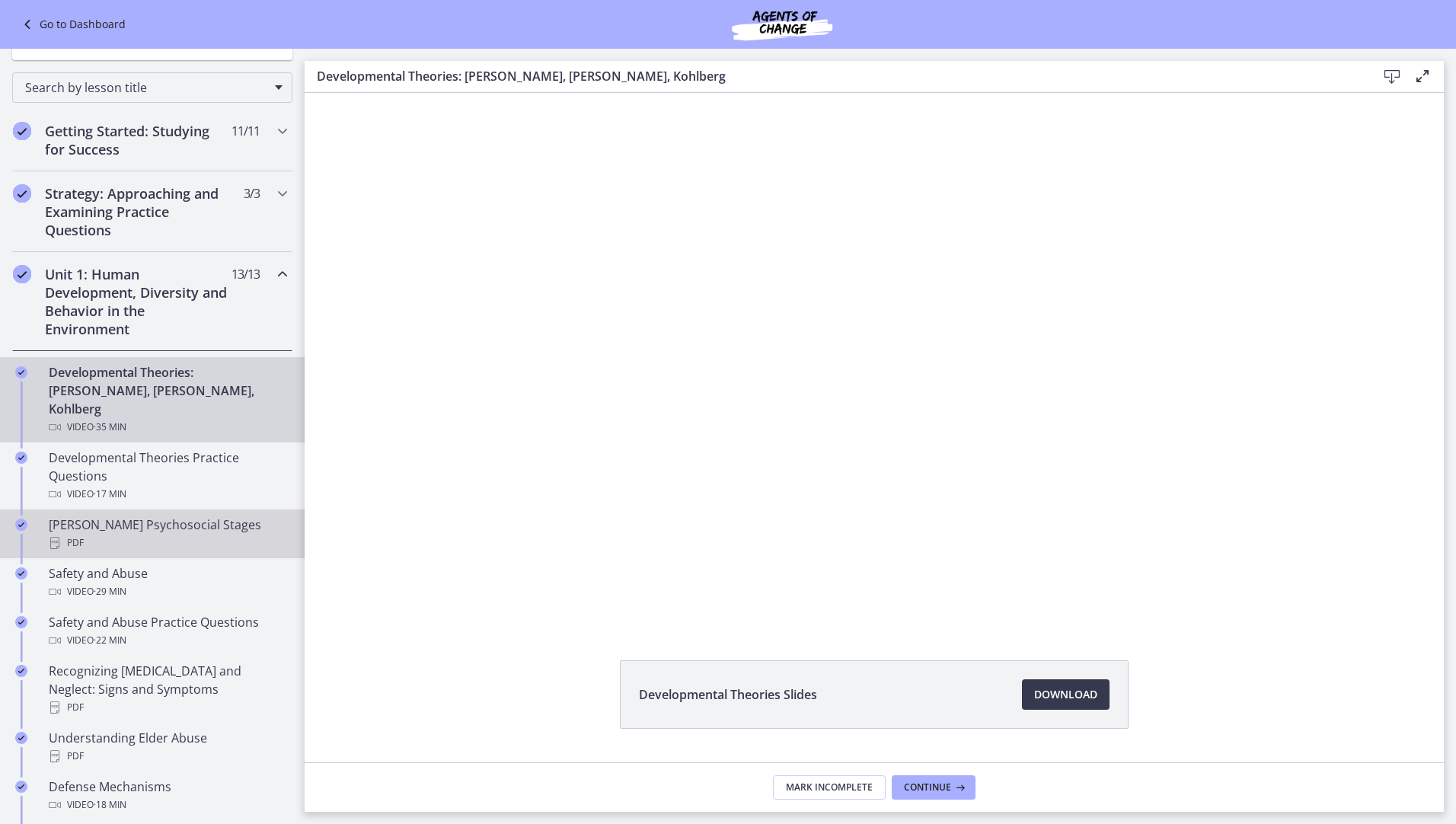
click at [149, 534] on div "PDF" at bounding box center [167, 543] width 237 height 18
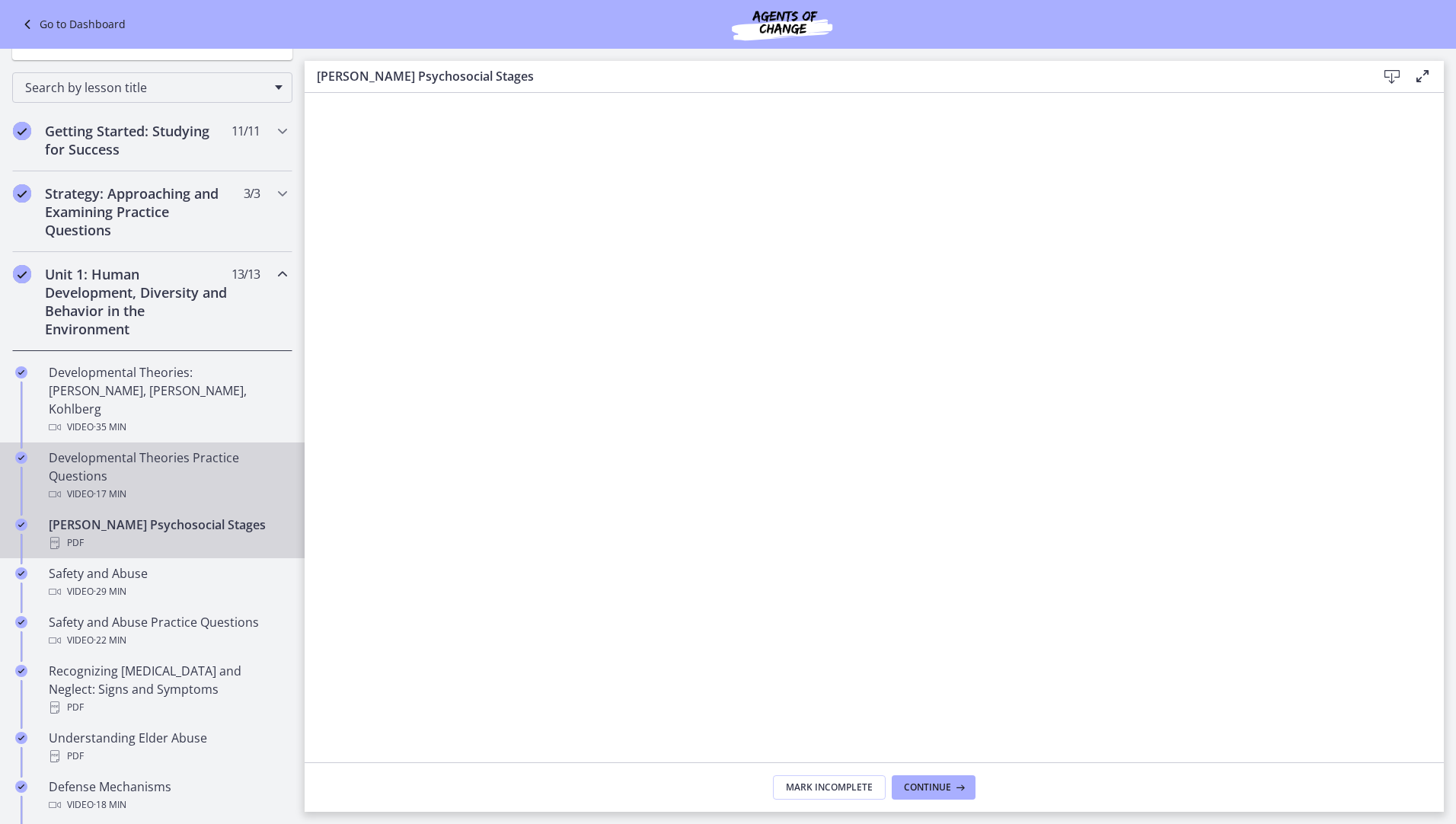
click at [71, 454] on div "Developmental Theories Practice Questions Video · 17 min" at bounding box center [167, 475] width 237 height 54
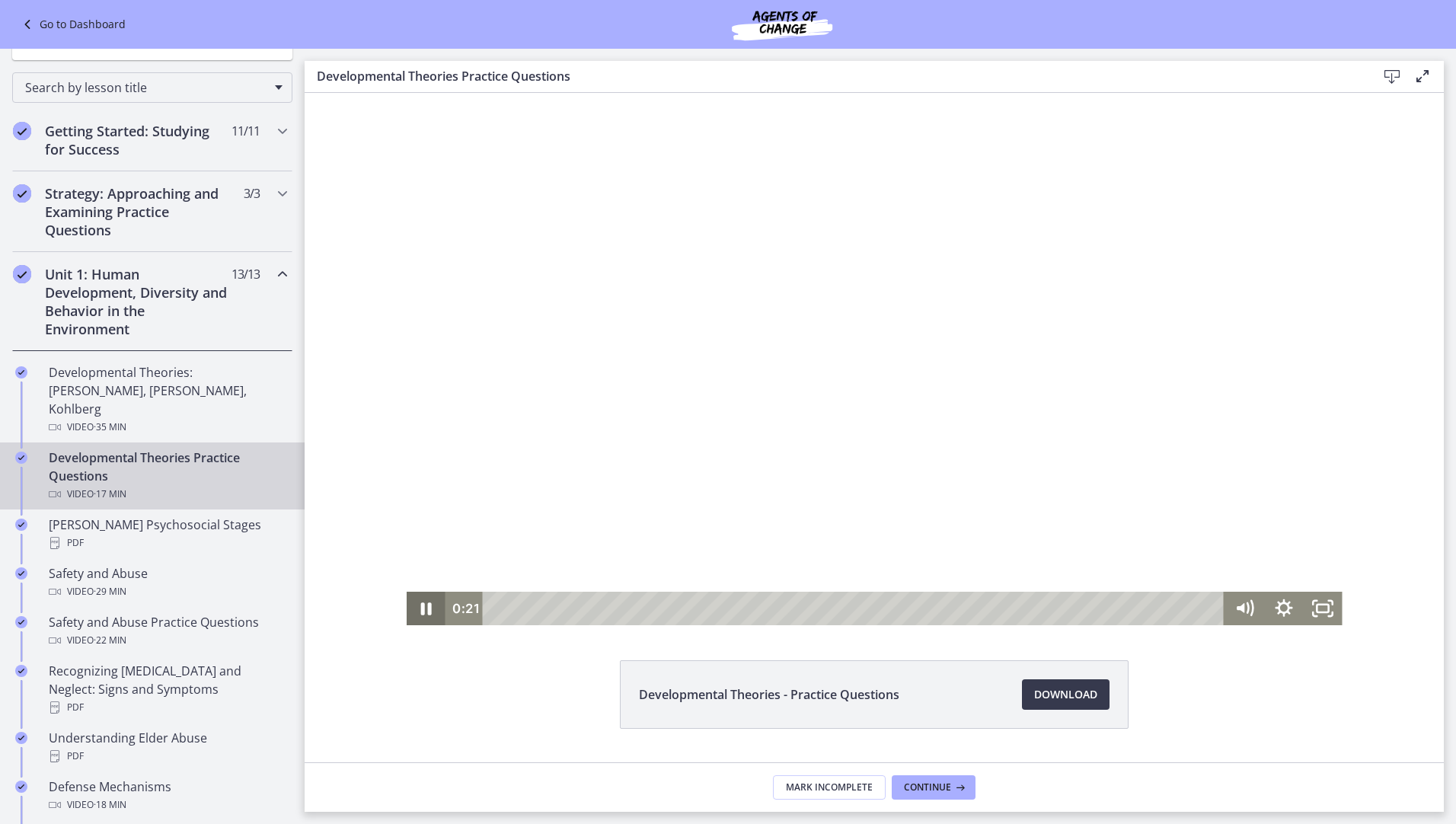
click at [413, 606] on icon "Pause" at bounding box center [424, 608] width 39 height 34
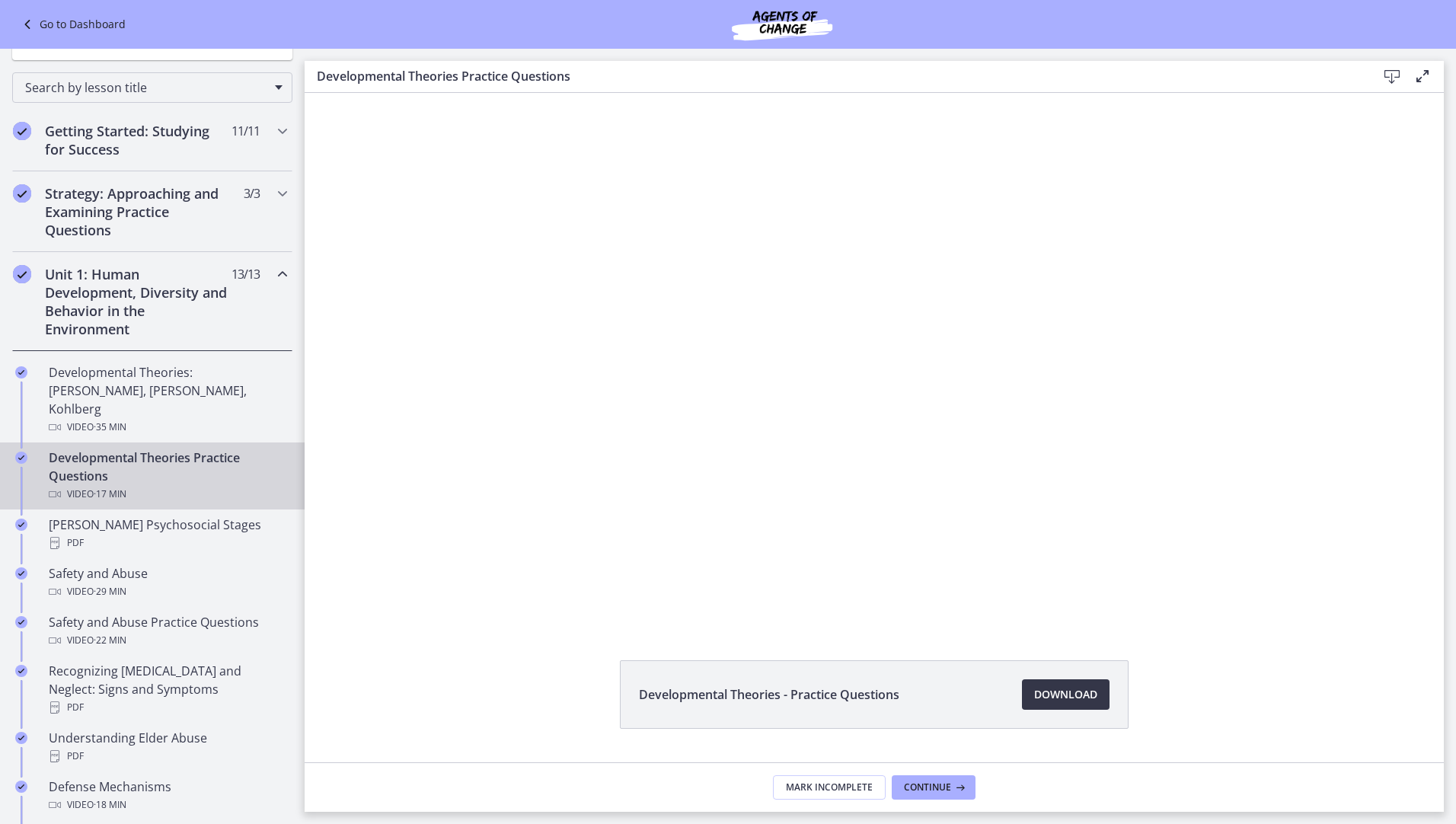
click at [1050, 686] on span "Download Opens in a new window" at bounding box center [1065, 694] width 63 height 18
